Goal: Task Accomplishment & Management: Manage account settings

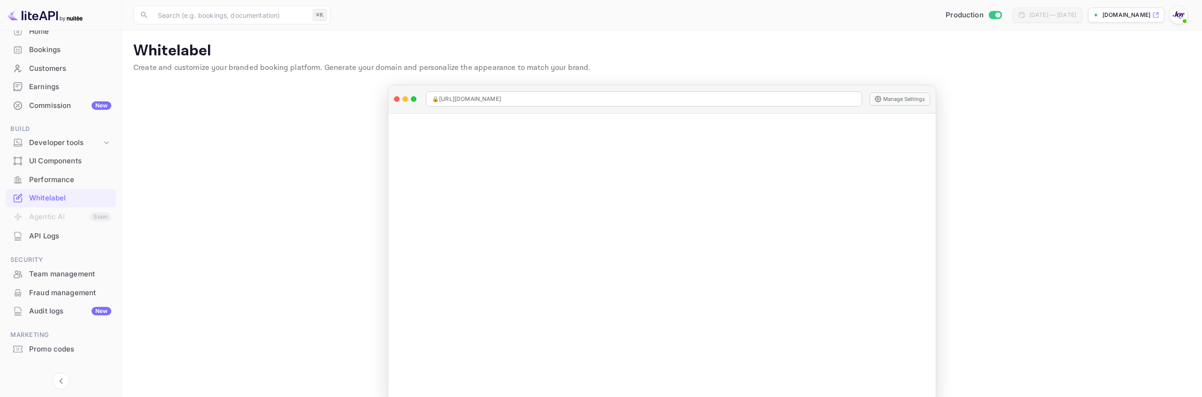
scroll to position [61, 0]
click at [67, 144] on div "Developer tools" at bounding box center [65, 142] width 73 height 11
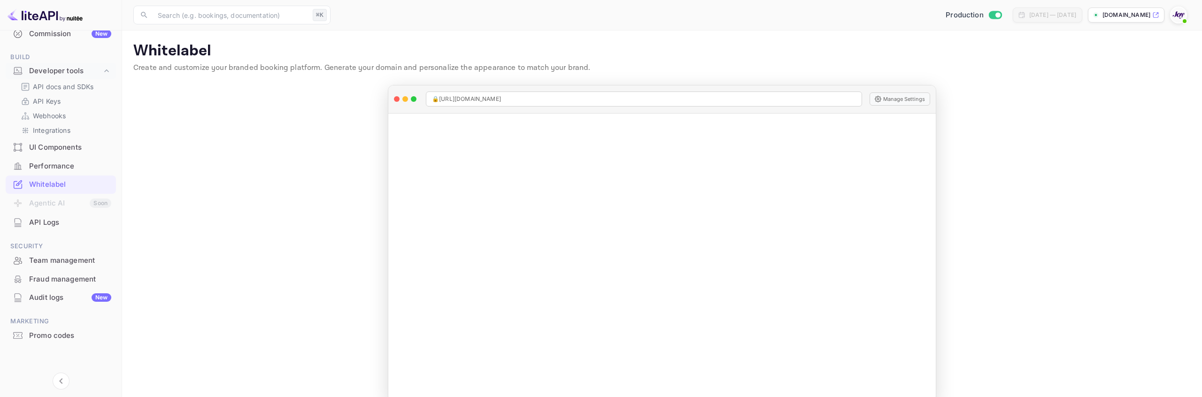
scroll to position [20, 0]
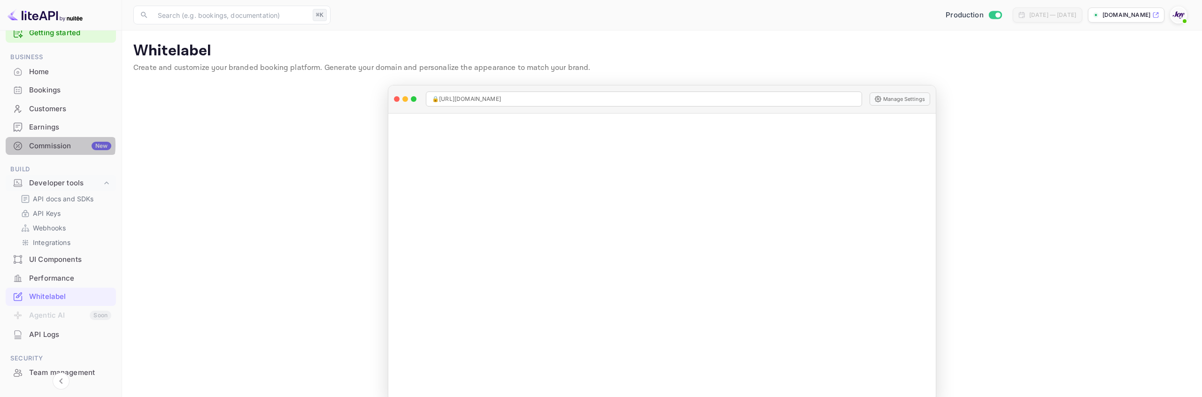
click at [48, 145] on div "Commission New" at bounding box center [70, 146] width 82 height 11
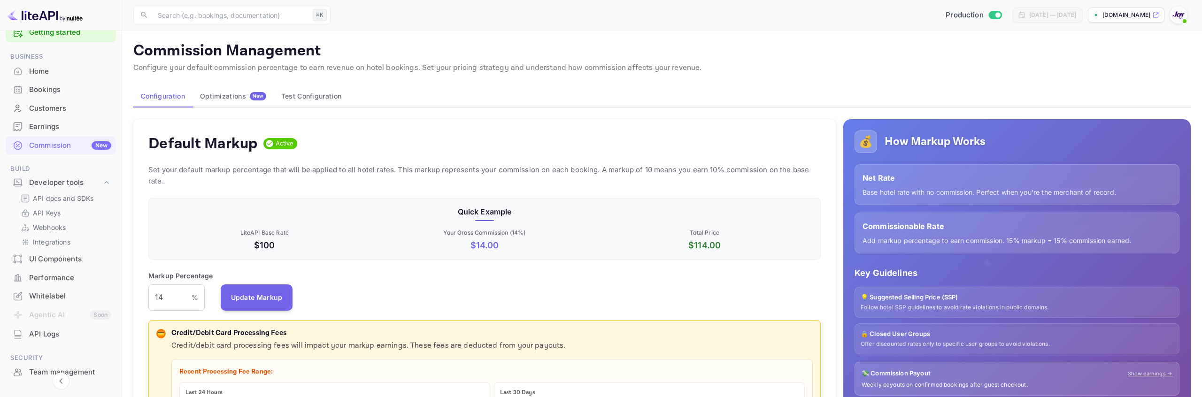
scroll to position [167, 672]
click at [436, 172] on p "Set your default markup percentage that will be applied to all hotel rates. Thi…" at bounding box center [484, 175] width 672 height 23
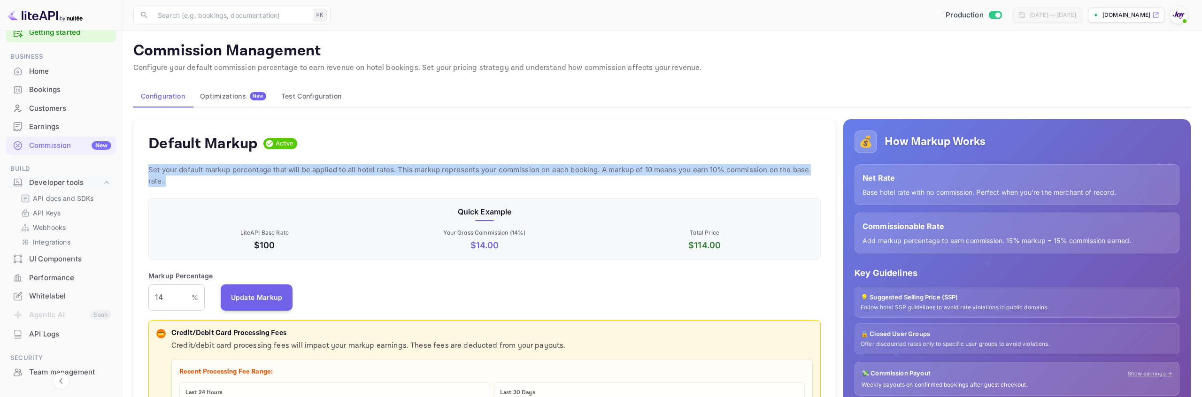
click at [436, 172] on p "Set your default markup percentage that will be applied to all hotel rates. Thi…" at bounding box center [484, 175] width 672 height 23
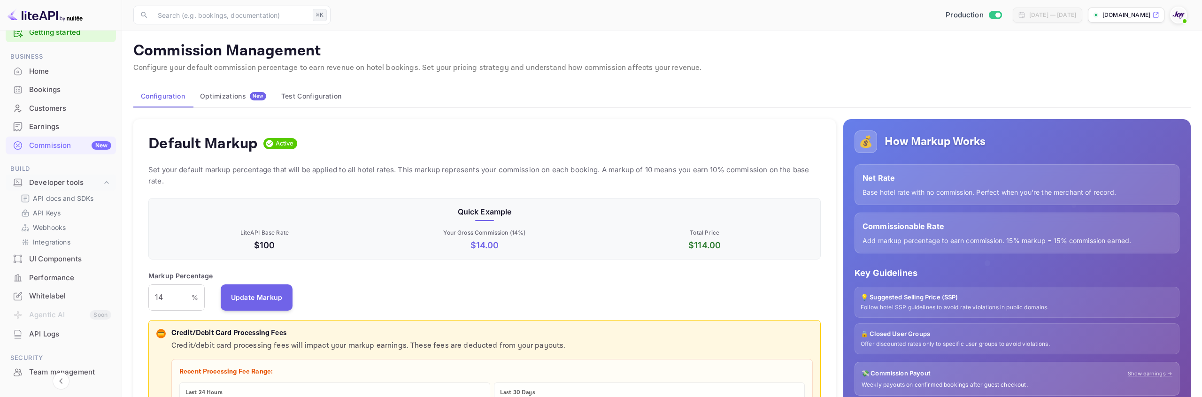
click at [651, 54] on p "Commission Management" at bounding box center [661, 51] width 1057 height 19
